Goal: Task Accomplishment & Management: Use online tool/utility

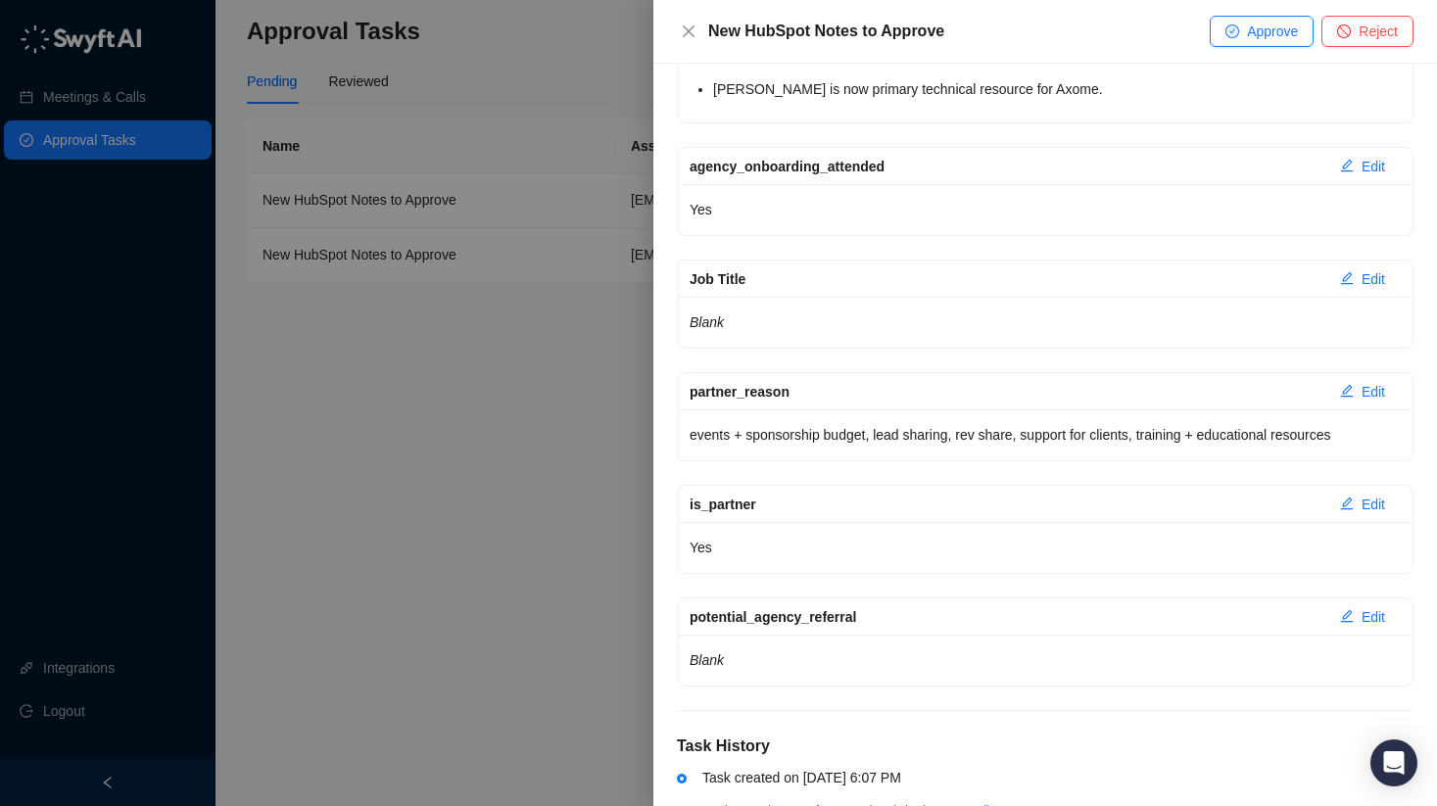
scroll to position [1849, 0]
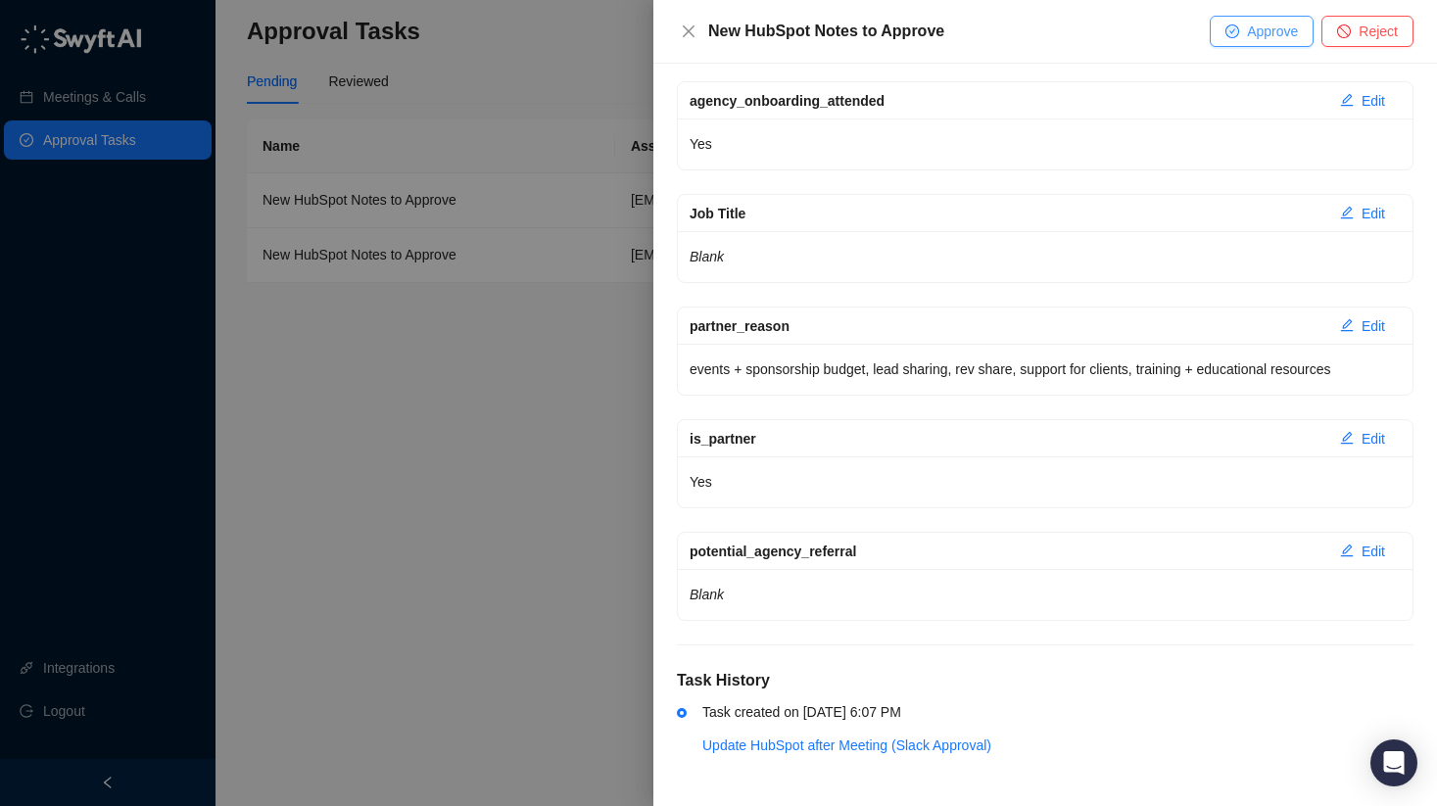
click at [1267, 40] on span "Approve" at bounding box center [1272, 32] width 51 height 22
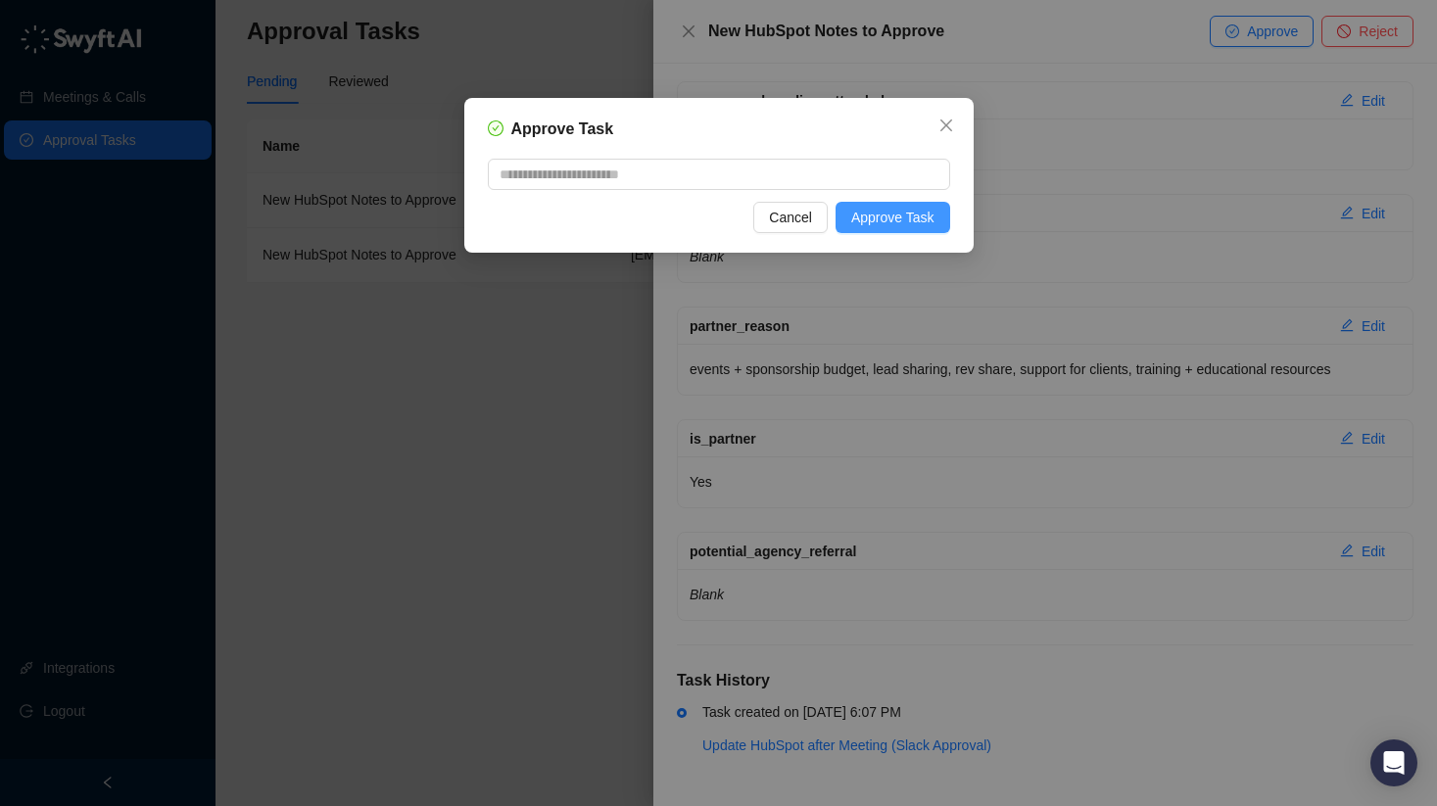
click at [900, 212] on span "Approve Task" at bounding box center [892, 218] width 83 height 22
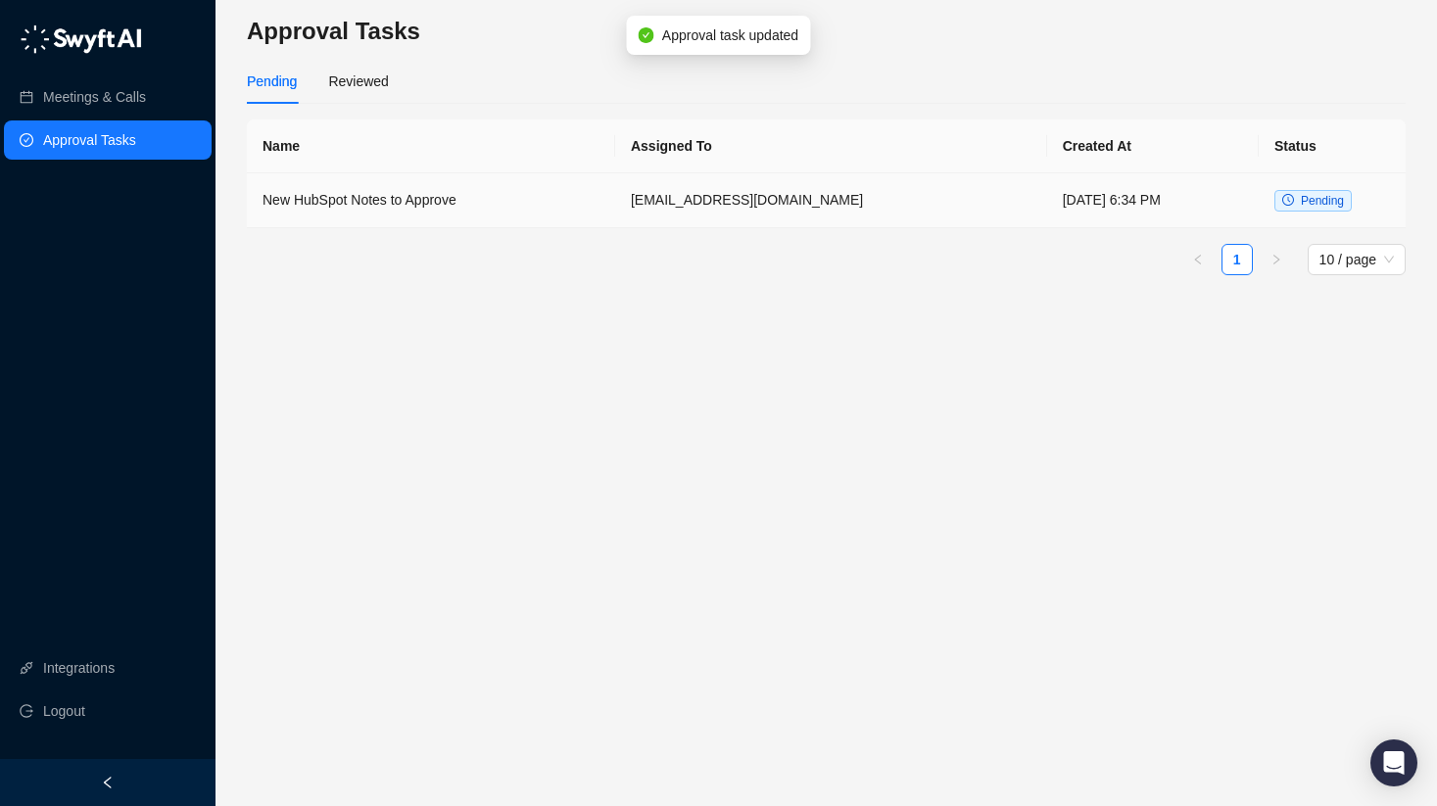
click at [1067, 208] on td "[DATE] 6:34 PM" at bounding box center [1153, 200] width 212 height 55
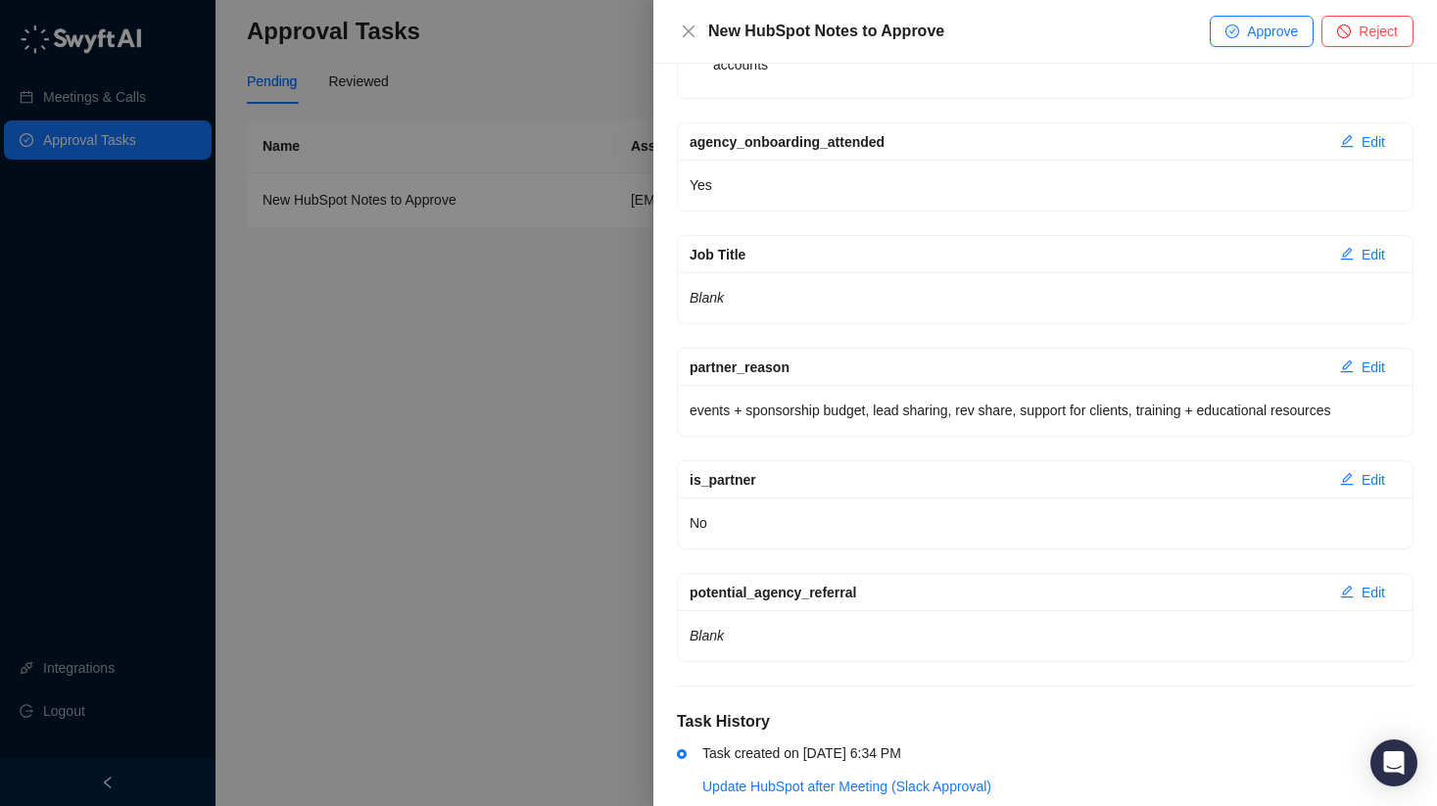
scroll to position [2472, 0]
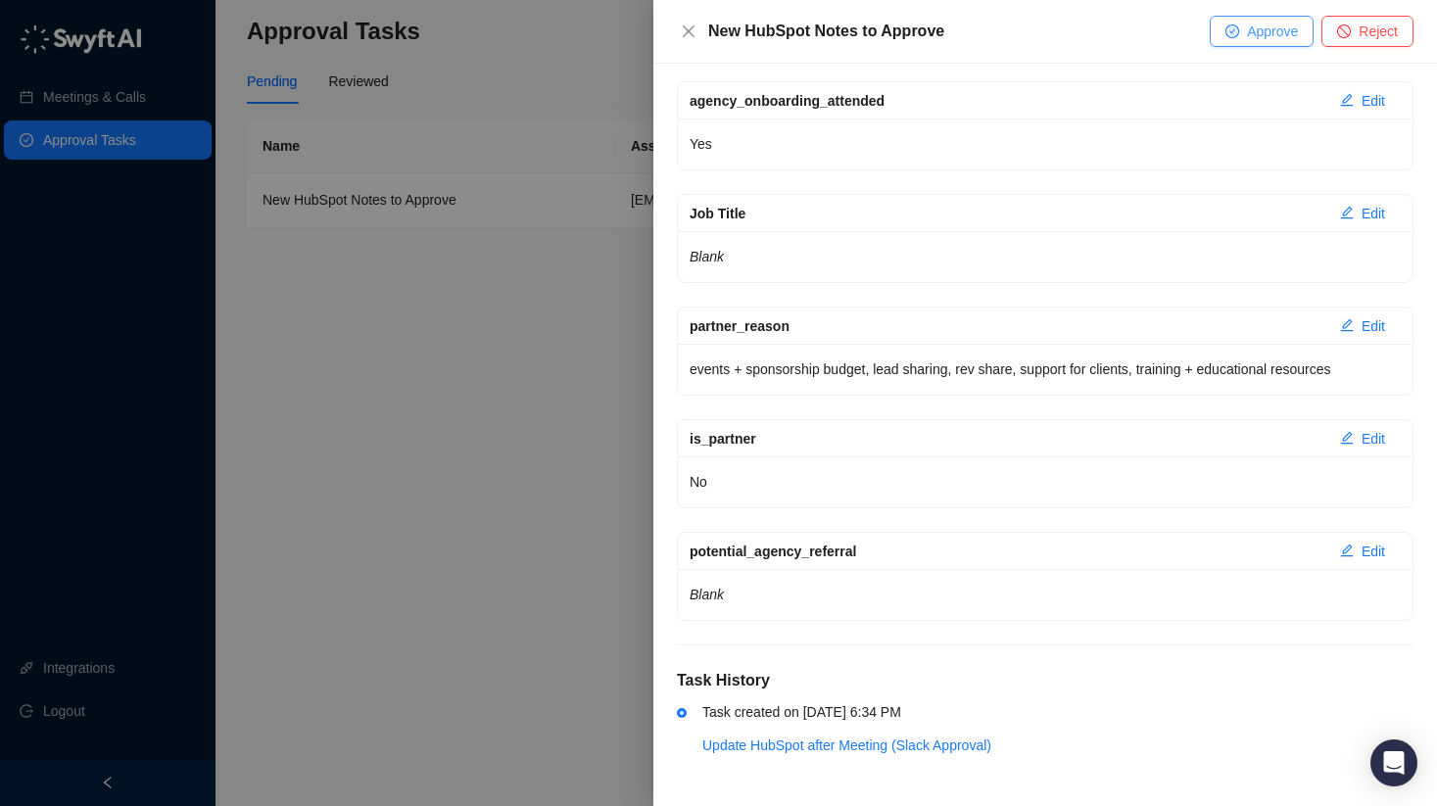
click at [1239, 24] on button "Approve" at bounding box center [1262, 31] width 104 height 31
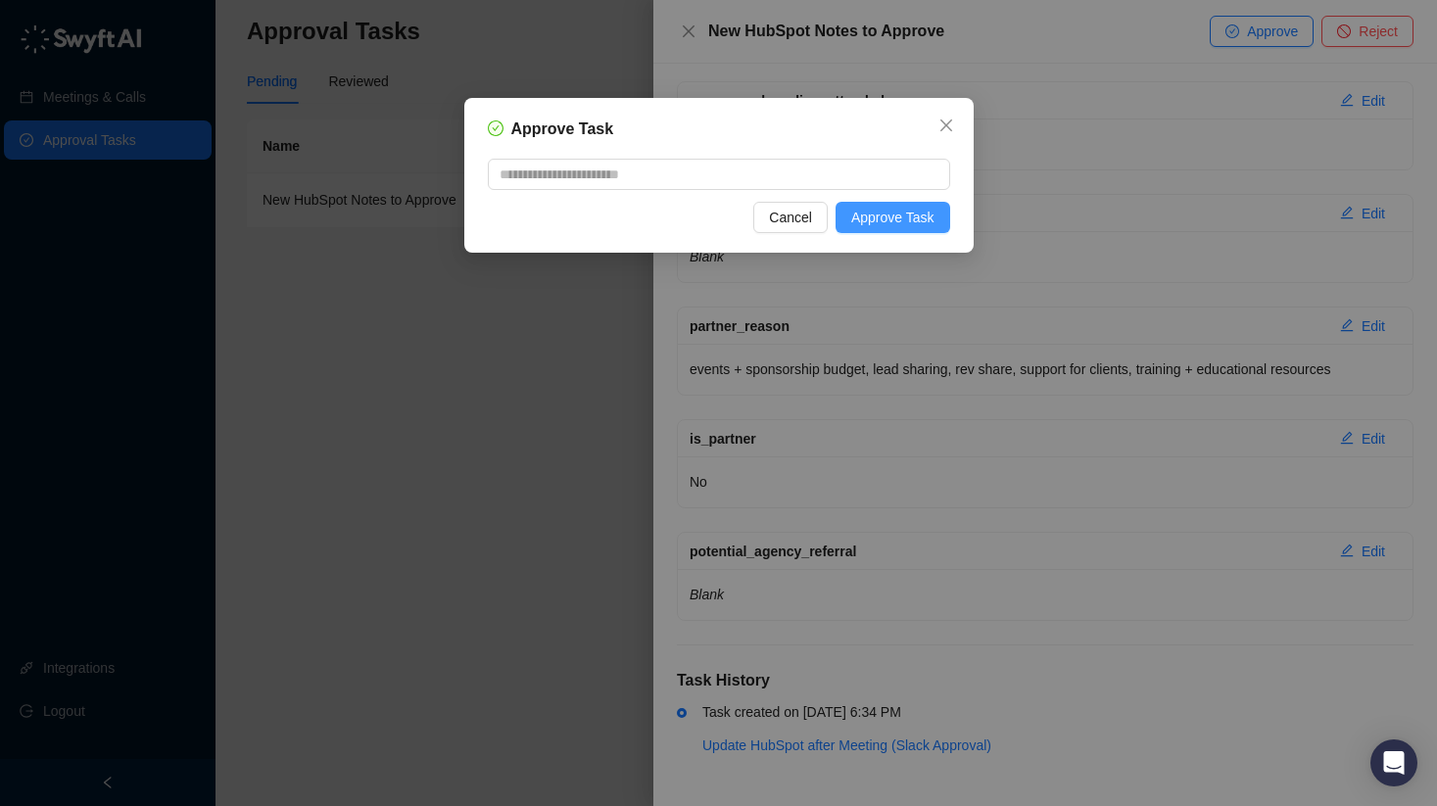
click at [924, 215] on span "Approve Task" at bounding box center [892, 218] width 83 height 22
